Goal: Communication & Community: Answer question/provide support

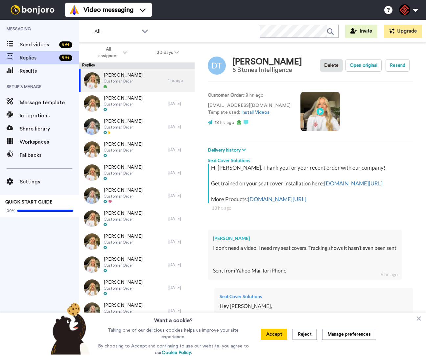
scroll to position [305, 0]
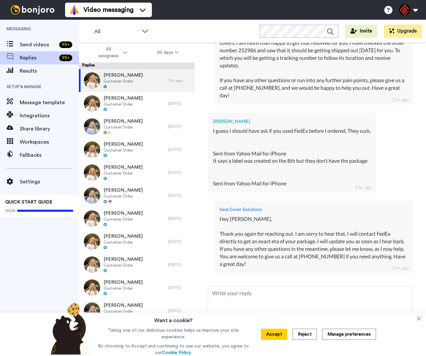
click at [417, 318] on icon at bounding box center [418, 318] width 7 height 7
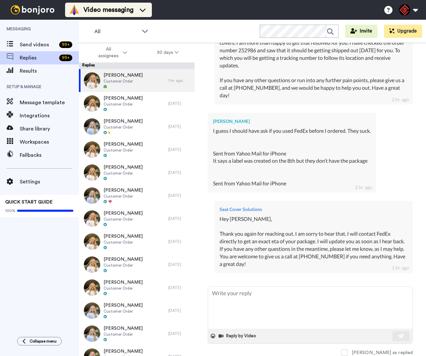
type textarea "x"
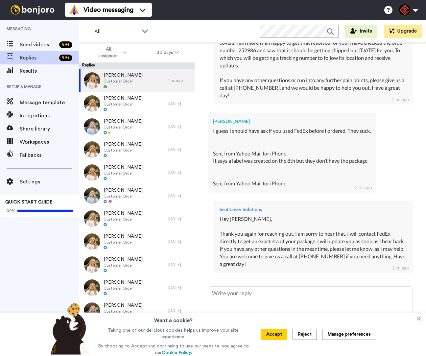
scroll to position [305, 0]
type textarea "x"
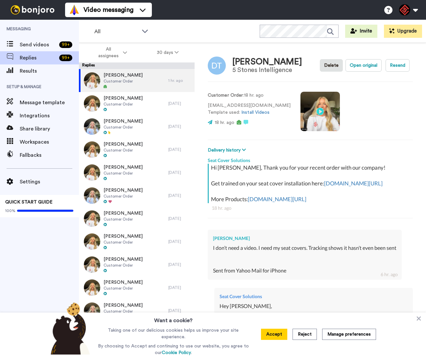
type textarea "x"
